Goal: Find specific page/section: Find specific page/section

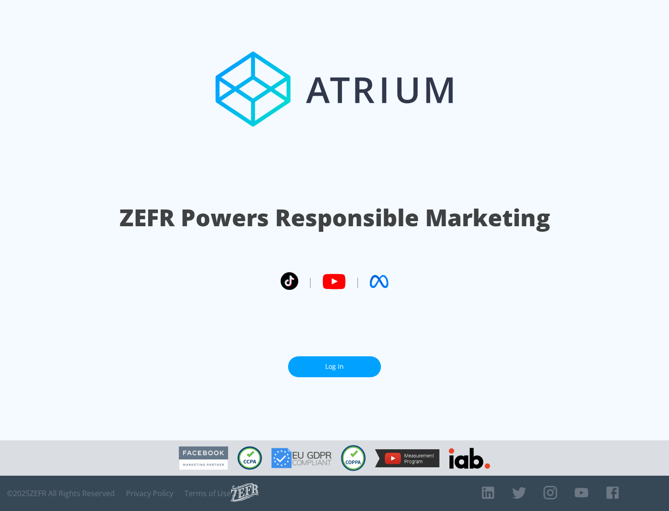
click at [334, 363] on link "Log In" at bounding box center [334, 366] width 93 height 21
